Goal: Browse casually: Explore the website without a specific task or goal

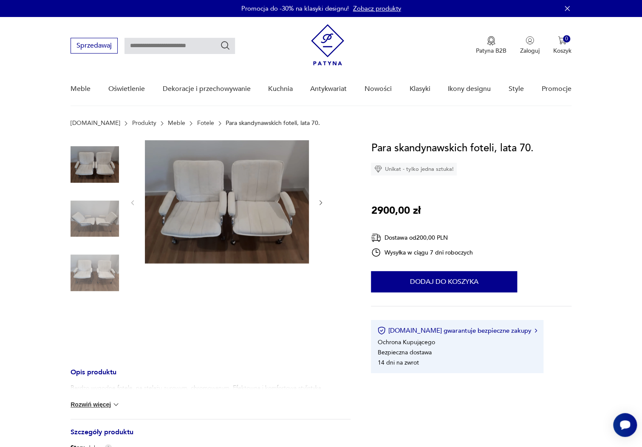
click at [96, 223] on img at bounding box center [95, 219] width 48 height 48
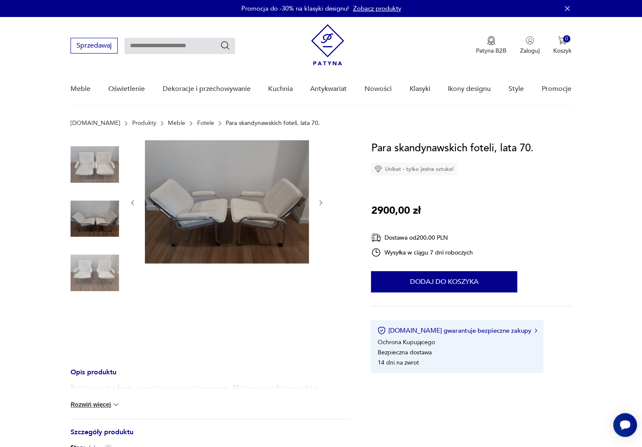
click at [83, 249] on img at bounding box center [95, 272] width 48 height 48
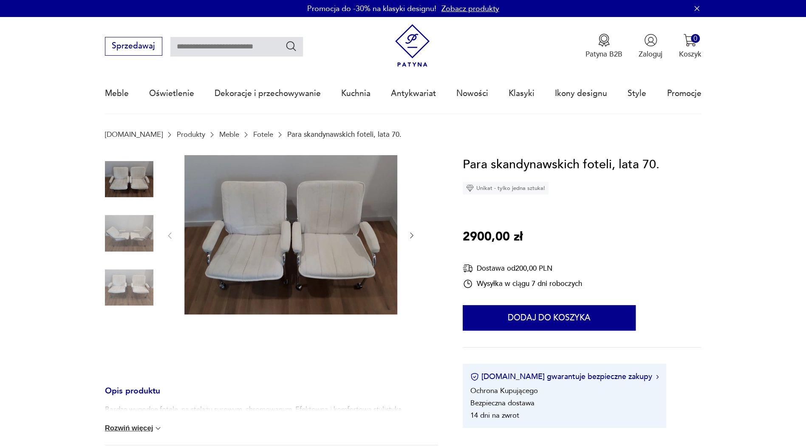
click at [309, 231] on img at bounding box center [290, 235] width 213 height 160
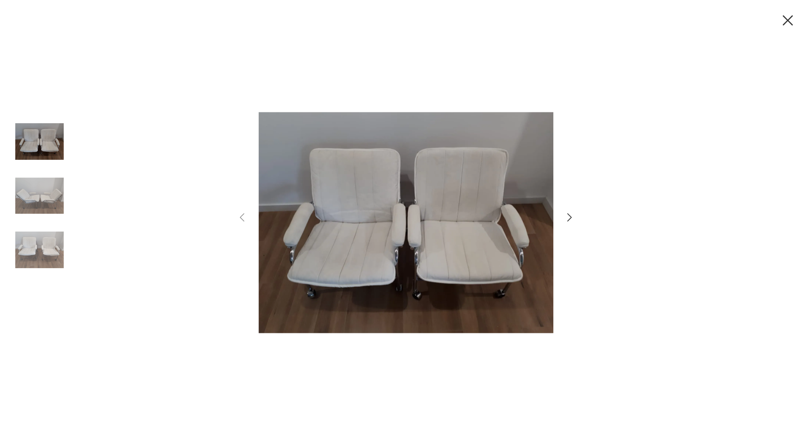
click at [38, 192] on img at bounding box center [39, 196] width 48 height 48
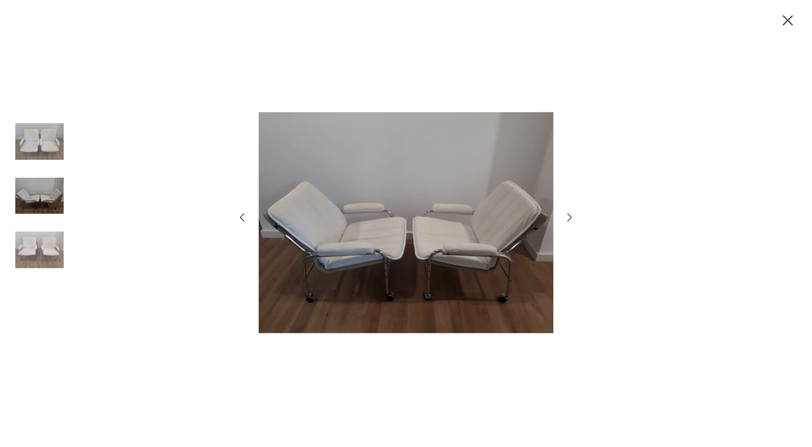
click at [45, 231] on img at bounding box center [39, 250] width 48 height 48
